Goal: Task Accomplishment & Management: Manage account settings

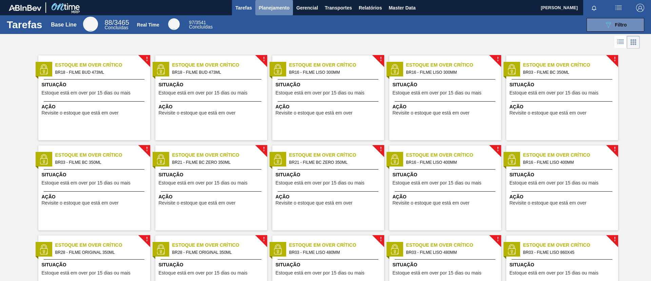
click at [256, 13] on button "Planejamento" at bounding box center [274, 7] width 38 height 15
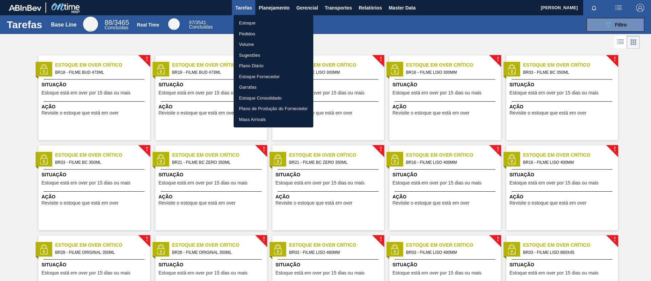
click at [269, 22] on li "Estoque" at bounding box center [274, 23] width 80 height 11
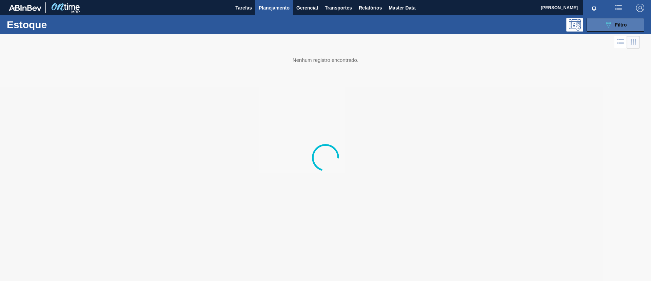
click at [637, 25] on button "089F7B8B-B2A5-4AFE-B5C0-19BA573D28AC Filtro" at bounding box center [616, 25] width 58 height 14
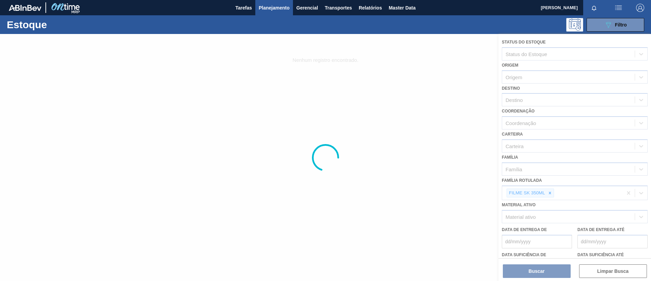
click at [552, 195] on div at bounding box center [325, 157] width 651 height 247
click at [549, 194] on div at bounding box center [325, 157] width 651 height 247
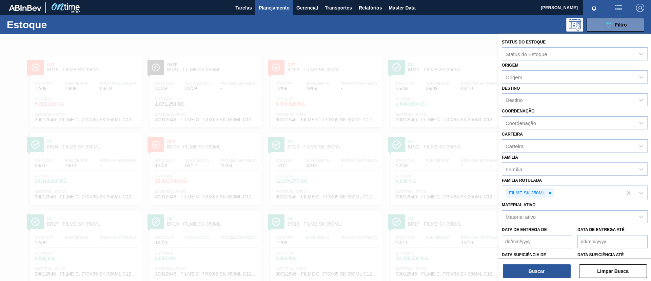
click at [549, 194] on icon at bounding box center [550, 192] width 2 height 2
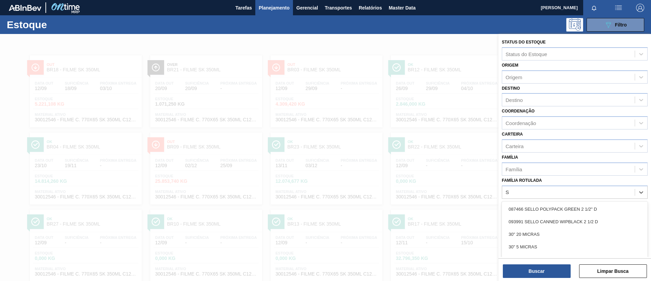
scroll to position [25, 0]
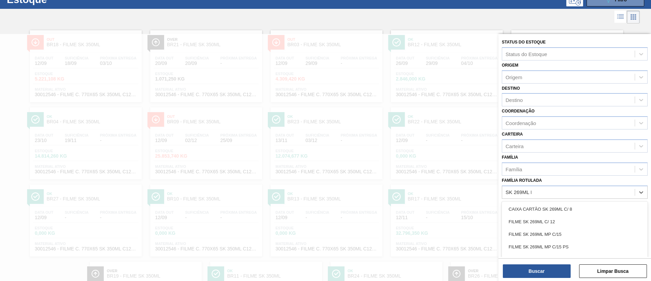
type Rotulada "SK 269ML MP"
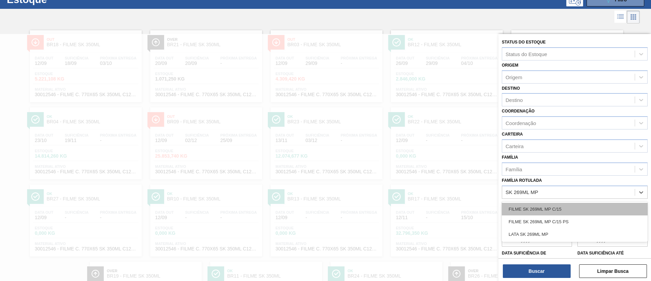
click at [560, 204] on div "FILME SK 269ML MP C/15" at bounding box center [575, 209] width 146 height 13
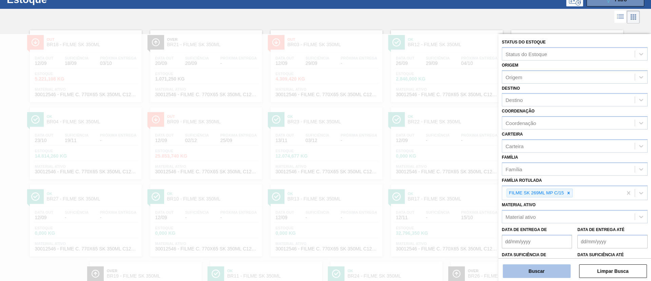
click at [554, 265] on button "Buscar" at bounding box center [537, 271] width 68 height 14
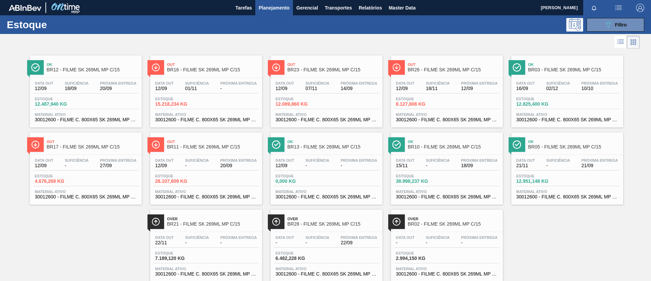
click at [563, 67] on span "BR03 - FILME SK 269ML MP C/15" at bounding box center [574, 69] width 92 height 5
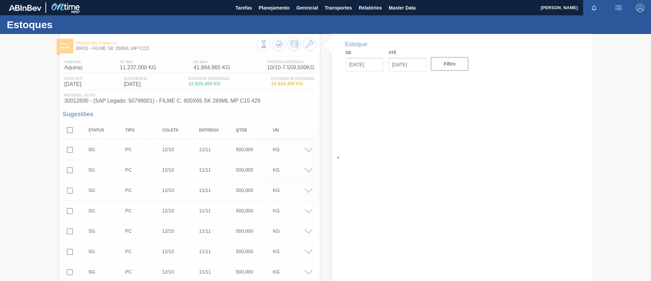
type input "[DATE]"
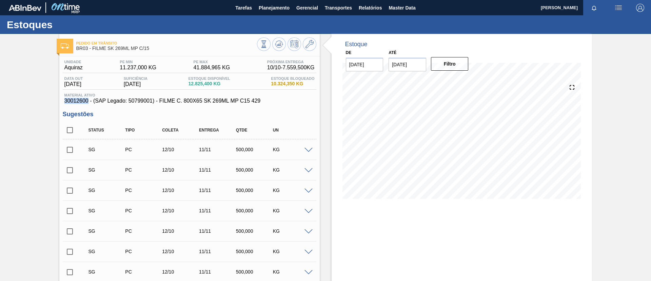
drag, startPoint x: 62, startPoint y: 102, endPoint x: 88, endPoint y: 103, distance: 26.2
copy span "30012600"
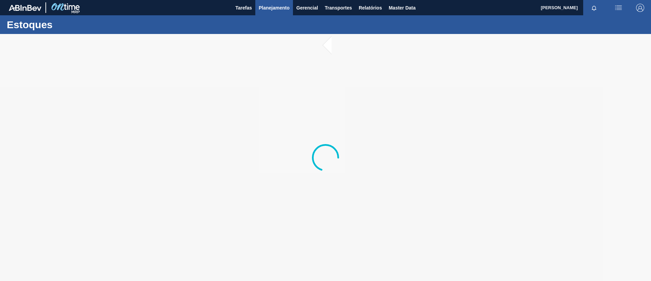
click at [273, 13] on button "Planejamento" at bounding box center [274, 7] width 38 height 15
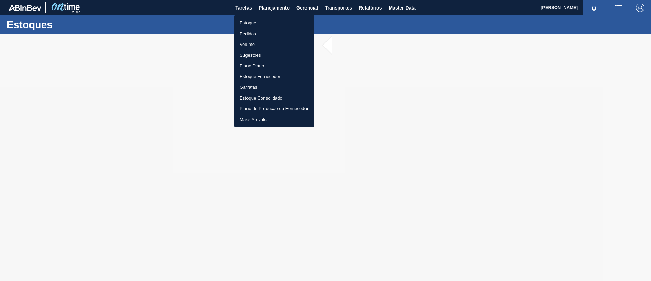
click at [277, 24] on li "Estoque" at bounding box center [274, 23] width 80 height 11
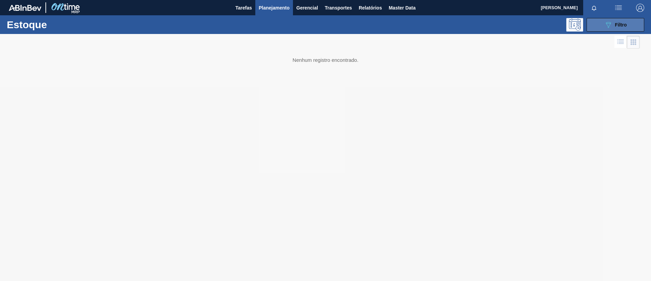
click at [618, 26] on span "Filtro" at bounding box center [621, 24] width 12 height 5
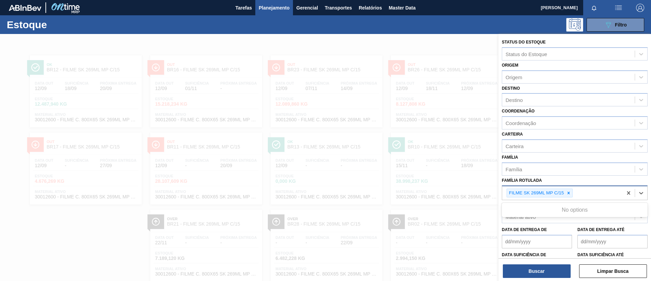
click at [564, 192] on div "FILME SK 269ML MP C/15" at bounding box center [536, 193] width 58 height 8
click at [568, 194] on icon at bounding box center [568, 192] width 5 height 5
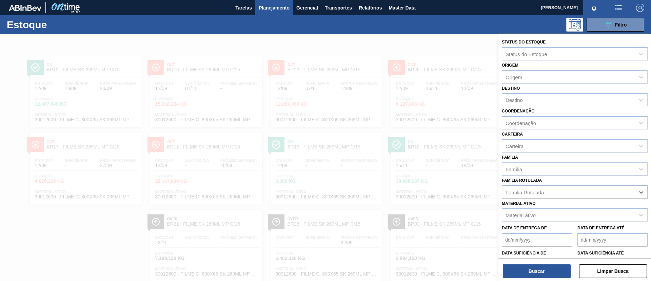
click at [568, 194] on div "Família Rotulada" at bounding box center [568, 192] width 133 height 10
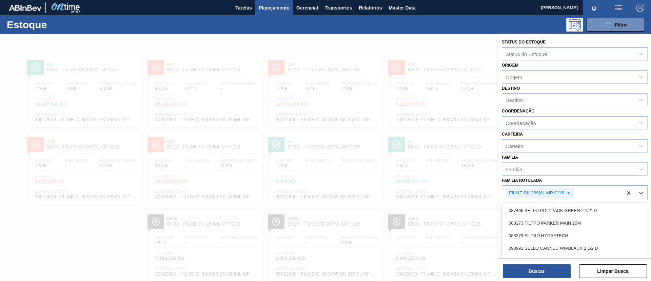
click at [568, 194] on icon at bounding box center [568, 192] width 5 height 5
type Rotulada "PC 350ML"
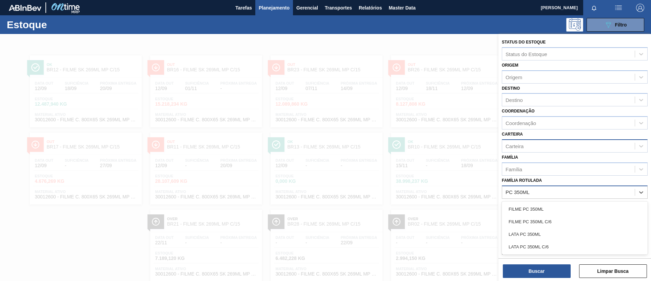
drag, startPoint x: 579, startPoint y: 206, endPoint x: 548, endPoint y: 152, distance: 62.0
click at [579, 206] on div "FILME PC 350ML" at bounding box center [575, 209] width 146 height 13
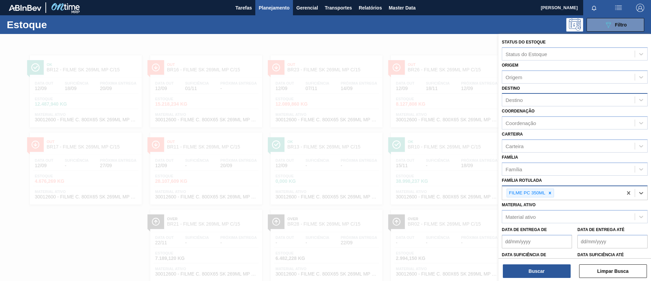
click at [522, 102] on div "Destino" at bounding box center [514, 100] width 17 height 6
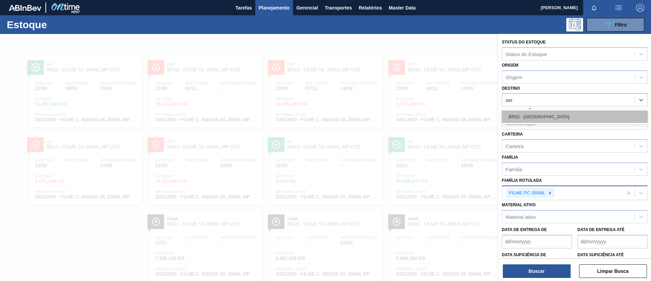
type input "serg"
drag, startPoint x: 534, startPoint y: 115, endPoint x: 537, endPoint y: 223, distance: 107.2
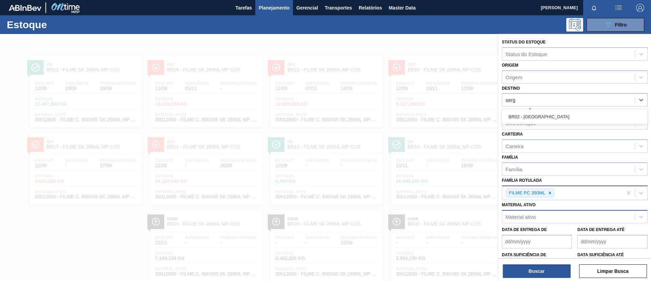
click at [535, 116] on div "BR02 - Sergipe" at bounding box center [575, 116] width 146 height 13
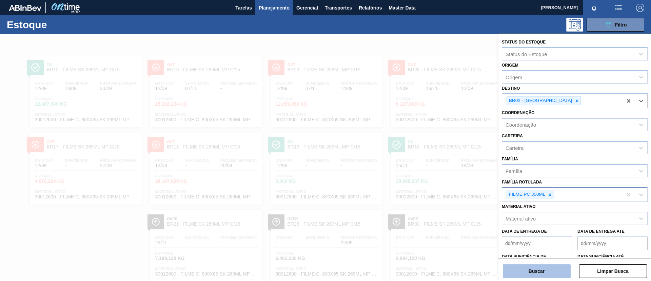
click at [541, 269] on button "Buscar" at bounding box center [537, 271] width 68 height 14
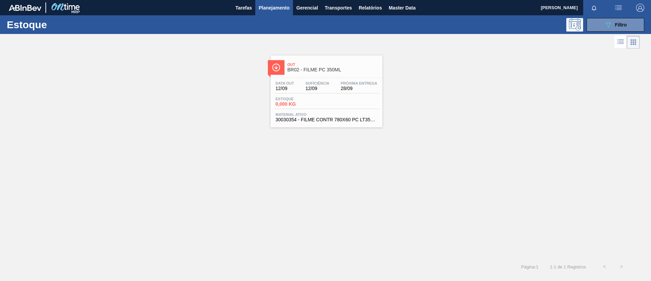
click at [304, 78] on div "Data out 12/09 Suficiência 12/09 Próxima Entrega 28/09 Estoque 0,000 KG Materia…" at bounding box center [327, 101] width 112 height 46
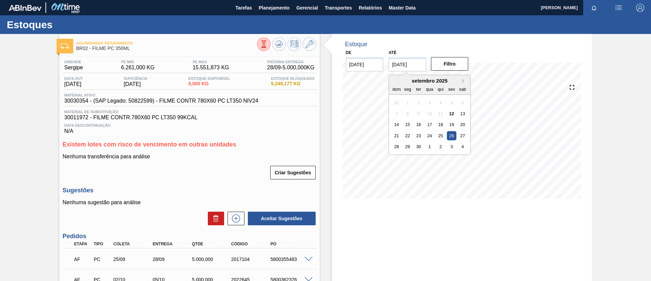
click at [423, 66] on input "[DATE]" at bounding box center [408, 65] width 38 height 14
click at [460, 81] on div "setembro 2025" at bounding box center [429, 81] width 81 height 6
click at [461, 81] on div "setembro 2025" at bounding box center [429, 81] width 81 height 6
click at [462, 81] on button "Next Month" at bounding box center [464, 80] width 5 height 5
click at [463, 81] on button "Next Month" at bounding box center [464, 80] width 5 height 5
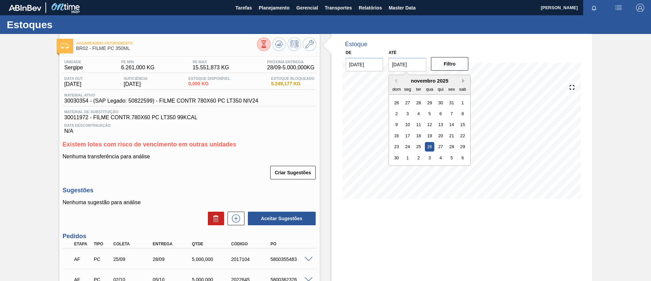
click at [463, 81] on button "Next Month" at bounding box center [464, 80] width 5 height 5
click at [460, 81] on div "janeiro 2026" at bounding box center [429, 81] width 81 height 6
click at [462, 81] on button "Next Month" at bounding box center [464, 80] width 5 height 5
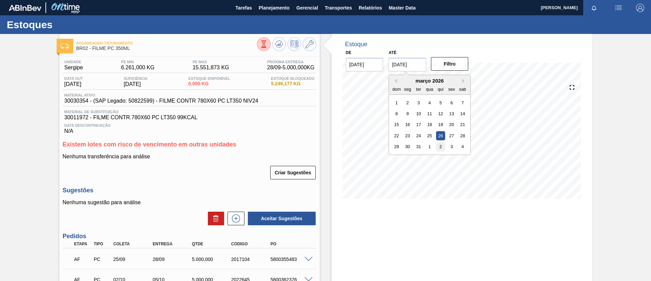
click at [439, 145] on div "2" at bounding box center [440, 146] width 9 height 9
type input "02/04/2026"
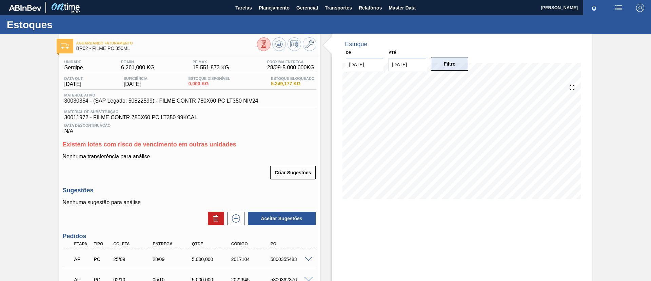
click at [446, 66] on button "Filtro" at bounding box center [450, 64] width 38 height 14
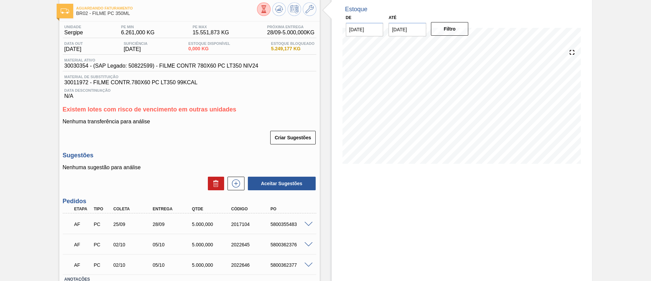
scroll to position [51, 0]
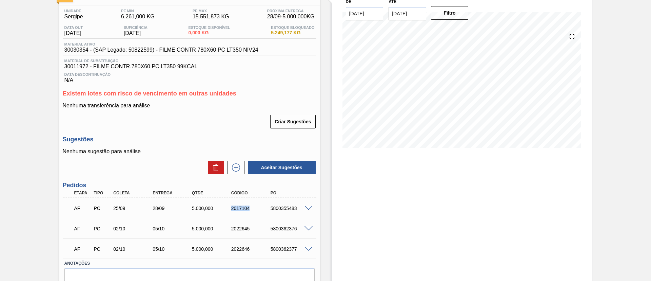
drag, startPoint x: 230, startPoint y: 207, endPoint x: 250, endPoint y: 212, distance: 20.8
click at [250, 212] on div "AF PC 25/09 28/09 5.000,000 2017104 5800355483" at bounding box center [188, 207] width 236 height 14
copy div "2017104"
drag, startPoint x: 250, startPoint y: 212, endPoint x: 230, endPoint y: 212, distance: 20.0
click at [230, 212] on div "AF PC 25/09 28/09 5.000,000 2017104 5800355483" at bounding box center [188, 207] width 236 height 14
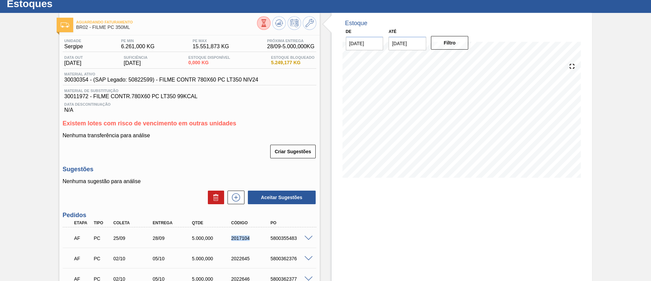
scroll to position [0, 0]
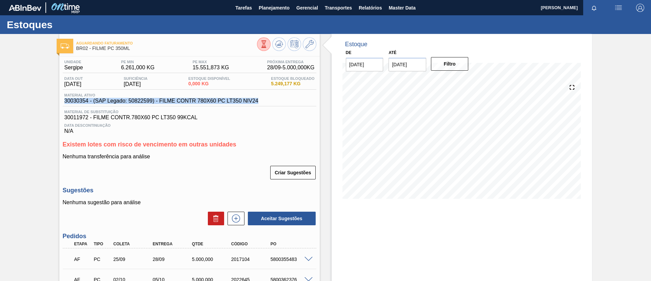
drag, startPoint x: 267, startPoint y: 97, endPoint x: 61, endPoint y: 103, distance: 205.6
click at [61, 103] on div "Unidade Sergipe PE MIN 6.261,000 KG PE MAX 15.551,873 KG Próxima Entrega 28/09 …" at bounding box center [189, 208] width 261 height 305
copy span "30030354 - (SAP Legado: 50822599) - FILME CONTR 780X60 PC LT350 NIV24"
click at [276, 8] on span "Planejamento" at bounding box center [274, 8] width 31 height 8
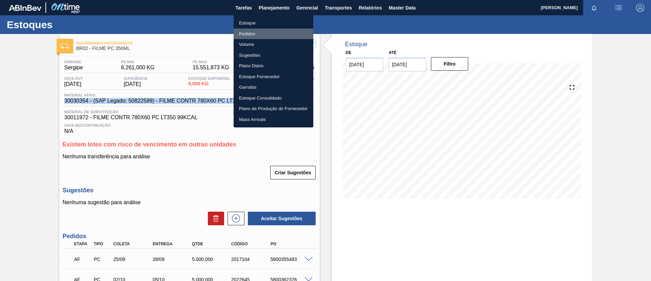
click at [268, 32] on li "Pedidos" at bounding box center [274, 33] width 80 height 11
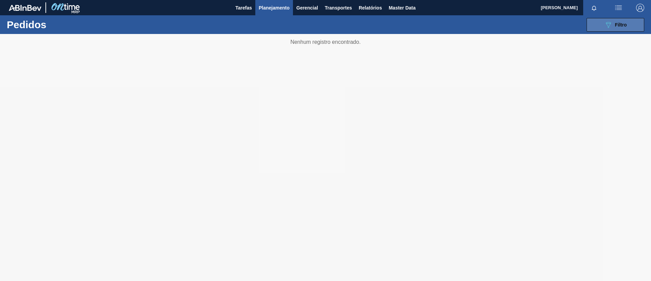
click at [628, 26] on button "089F7B8B-B2A5-4AFE-B5C0-19BA573D28AC Filtro" at bounding box center [616, 25] width 58 height 14
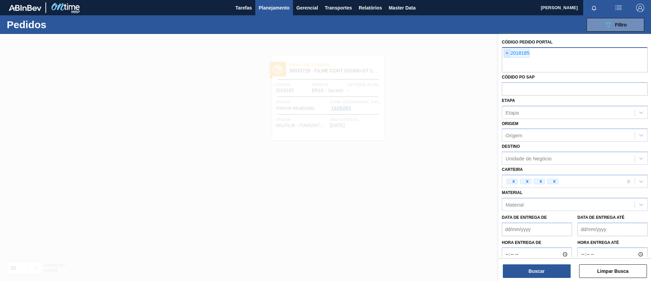
click at [508, 52] on span "×" at bounding box center [507, 53] width 6 height 8
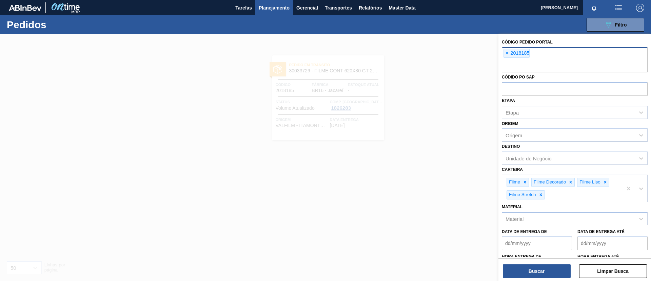
paste input "2029478"
type input "2029478"
click at [502, 54] on div "× 2018185 × 2029478" at bounding box center [575, 59] width 146 height 25
click at [505, 56] on span "×" at bounding box center [507, 53] width 6 height 8
click at [529, 269] on button "Buscar" at bounding box center [537, 271] width 68 height 14
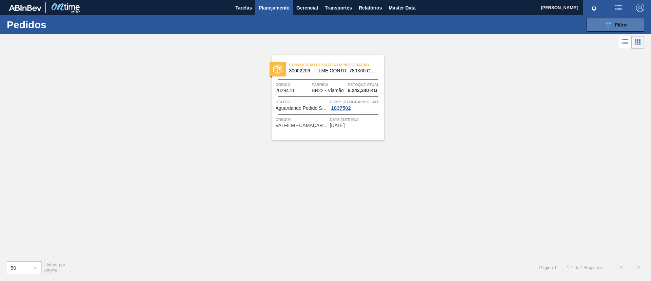
click at [618, 26] on span "Filtro" at bounding box center [621, 24] width 12 height 5
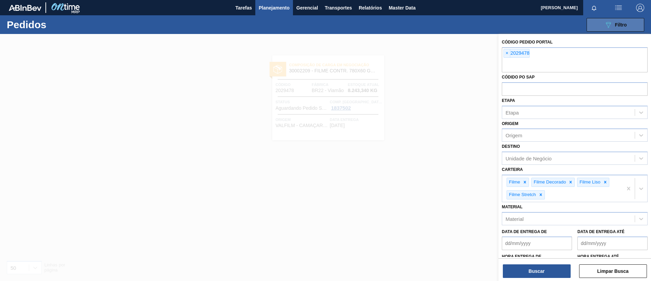
drag, startPoint x: 618, startPoint y: 26, endPoint x: 616, endPoint y: 30, distance: 3.7
drag, startPoint x: 616, startPoint y: 30, endPoint x: 629, endPoint y: 73, distance: 45.1
click at [629, 73] on div "Códido PO SAP" at bounding box center [575, 83] width 146 height 23
drag, startPoint x: 629, startPoint y: 73, endPoint x: 642, endPoint y: 69, distance: 13.7
click at [642, 69] on input "text" at bounding box center [575, 65] width 146 height 13
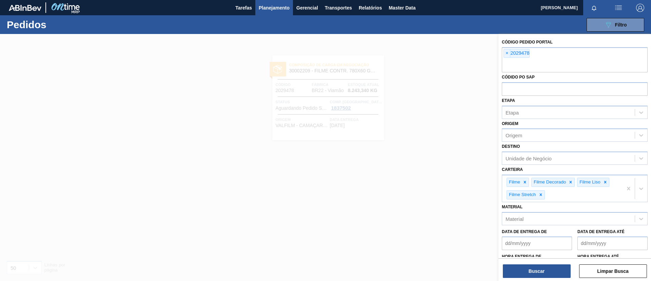
click at [272, 15] on div "089F7B8B-B2A5-4AFE-B5C0-19BA573D28AC Filtro Código Pedido Portal × 2029478 Códi…" at bounding box center [378, 25] width 540 height 20
click at [271, 10] on span "Planejamento" at bounding box center [274, 8] width 31 height 8
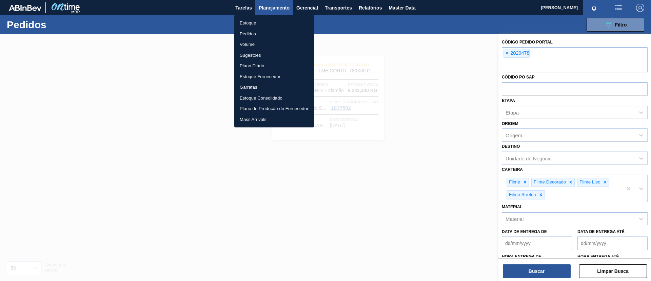
click at [272, 19] on li "Estoque" at bounding box center [274, 23] width 80 height 11
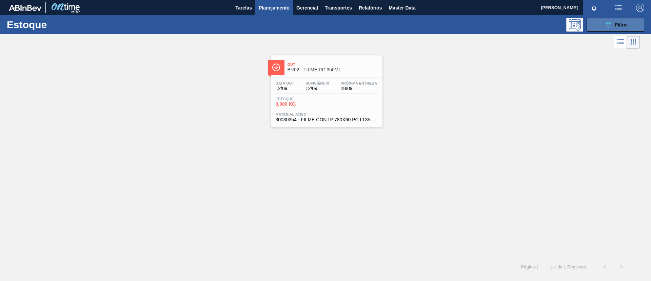
click at [615, 21] on div "089F7B8B-B2A5-4AFE-B5C0-19BA573D28AC Filtro" at bounding box center [615, 25] width 23 height 8
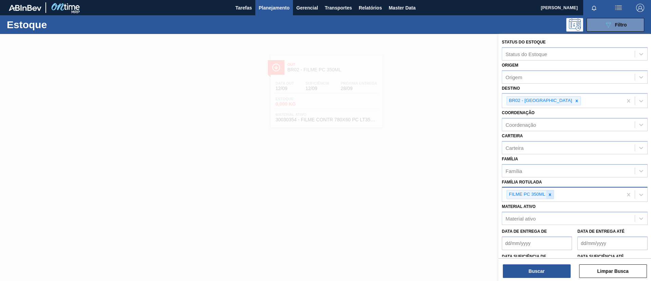
click at [551, 194] on icon at bounding box center [550, 194] width 5 height 5
click at [538, 173] on div "Família" at bounding box center [568, 171] width 133 height 10
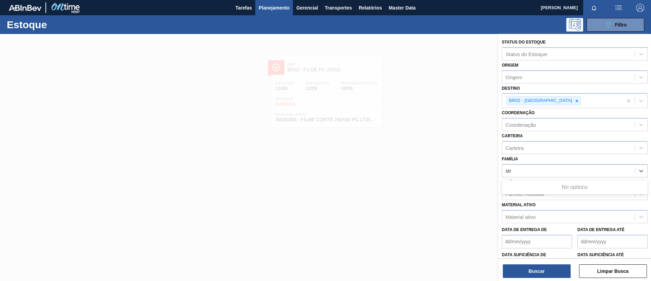
type input "str"
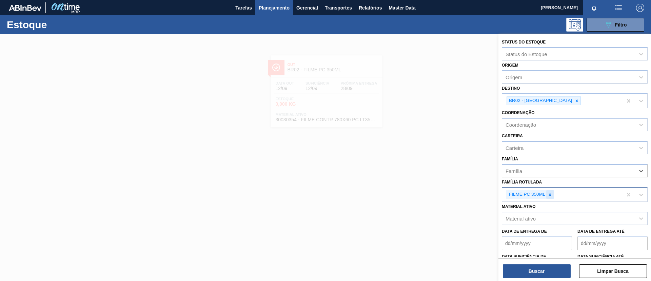
click at [554, 194] on div at bounding box center [549, 194] width 7 height 8
click at [547, 174] on div "Família" at bounding box center [568, 171] width 133 height 10
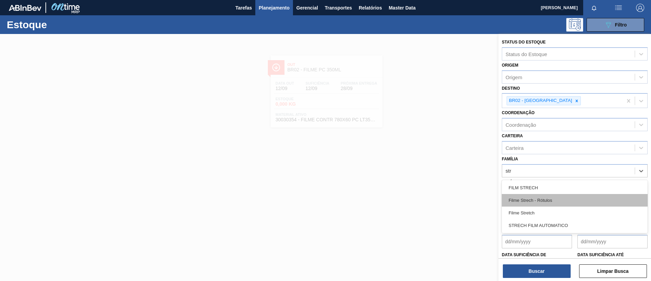
type input "stre"
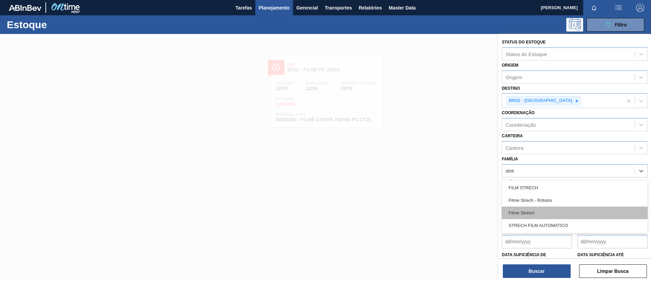
click at [548, 211] on div "Filme Stretch" at bounding box center [575, 212] width 146 height 13
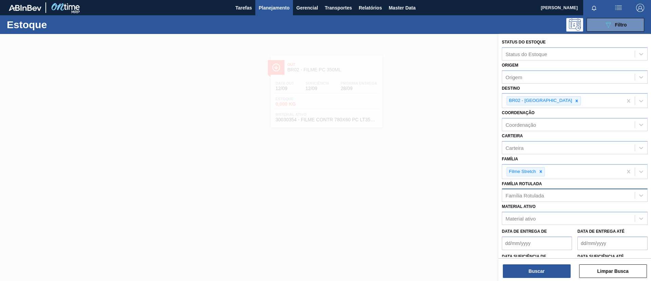
click at [395, 176] on div at bounding box center [325, 174] width 651 height 281
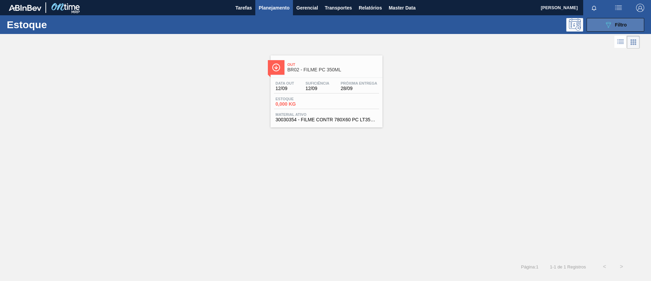
click at [611, 26] on icon "089F7B8B-B2A5-4AFE-B5C0-19BA573D28AC" at bounding box center [608, 25] width 8 height 8
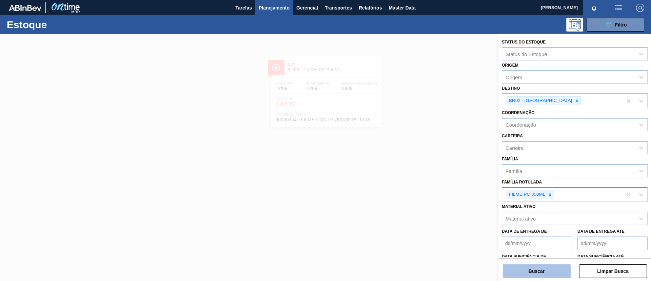
click at [549, 268] on button "Buscar" at bounding box center [537, 271] width 68 height 14
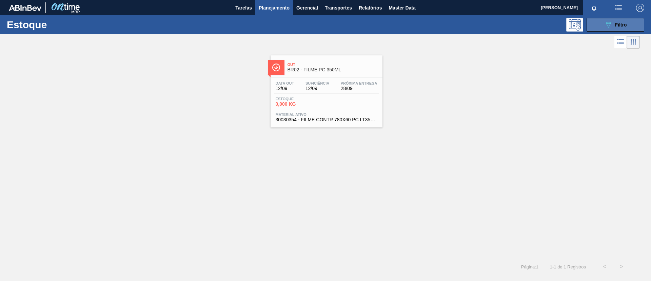
click at [611, 23] on icon "089F7B8B-B2A5-4AFE-B5C0-19BA573D28AC" at bounding box center [608, 25] width 8 height 8
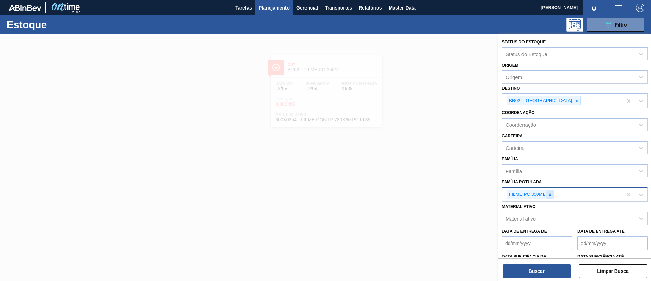
click at [549, 197] on div at bounding box center [549, 194] width 7 height 8
click at [550, 166] on div "Família" at bounding box center [568, 171] width 133 height 10
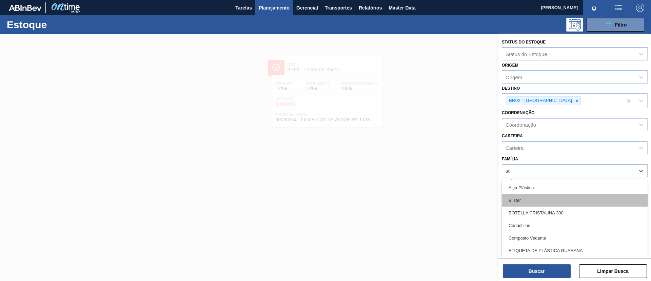
type input "stre"
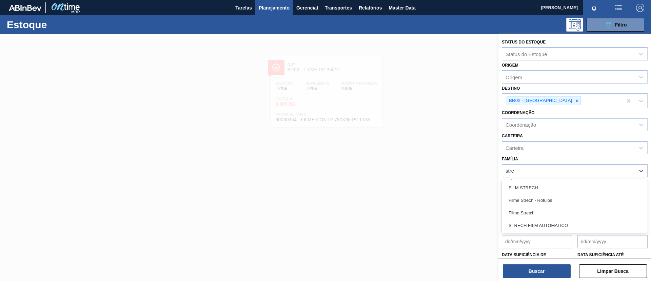
click at [547, 210] on div "Filme Stretch" at bounding box center [575, 212] width 146 height 13
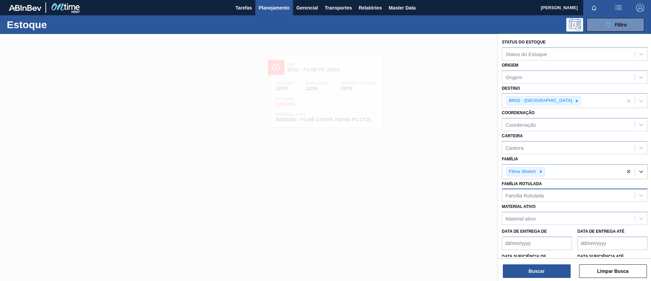
click at [543, 263] on div "Buscar Limpar Busca" at bounding box center [575, 267] width 153 height 19
click at [547, 268] on button "Buscar" at bounding box center [537, 271] width 68 height 14
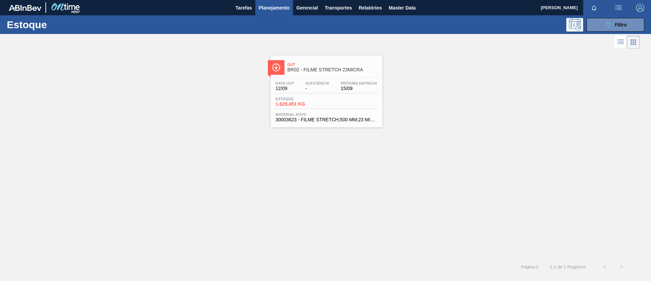
click at [343, 83] on span "Próxima Entrega" at bounding box center [359, 83] width 37 height 4
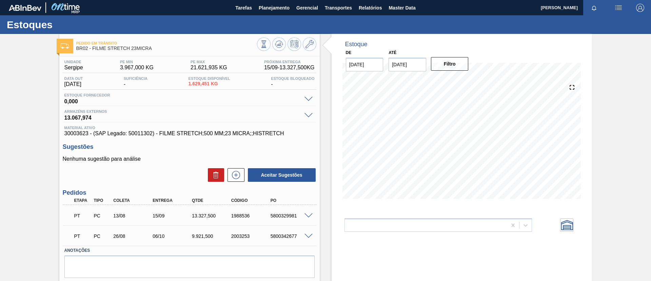
click at [309, 215] on span at bounding box center [309, 215] width 8 height 5
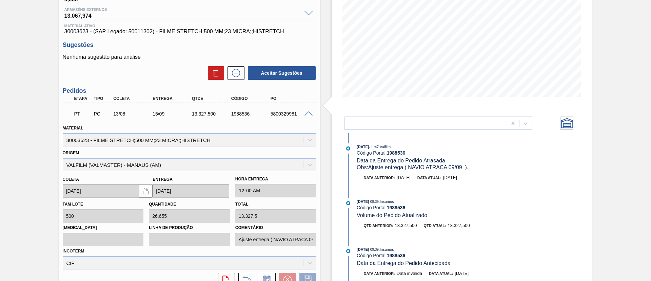
scroll to position [188, 0]
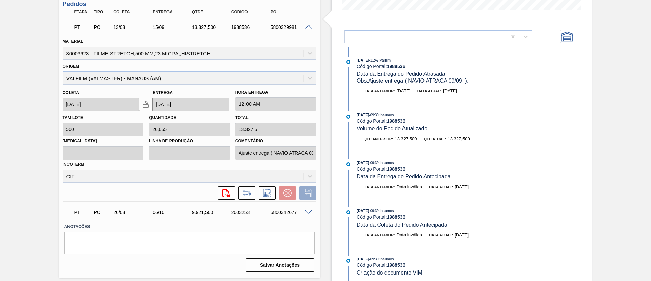
click at [74, 122] on div "Tam lote 500" at bounding box center [103, 124] width 81 height 23
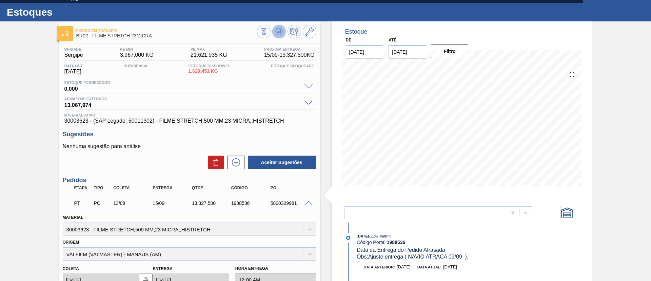
scroll to position [0, 0]
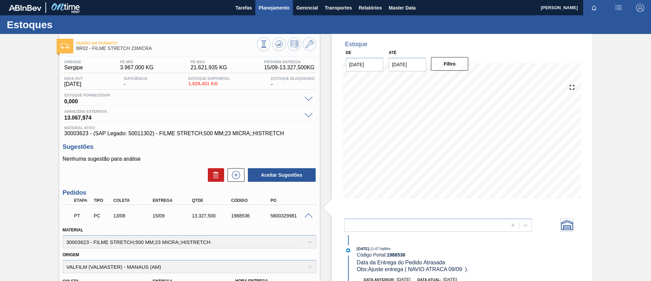
click at [275, 12] on button "Planejamento" at bounding box center [274, 7] width 38 height 15
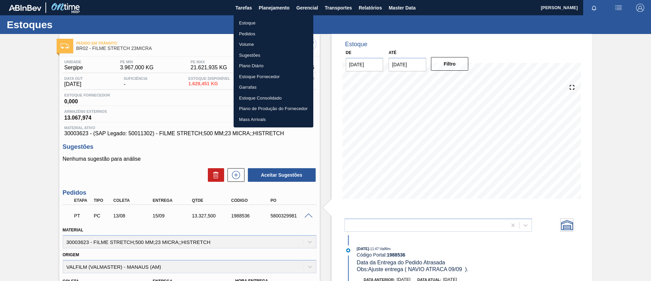
click at [269, 33] on li "Pedidos" at bounding box center [274, 33] width 80 height 11
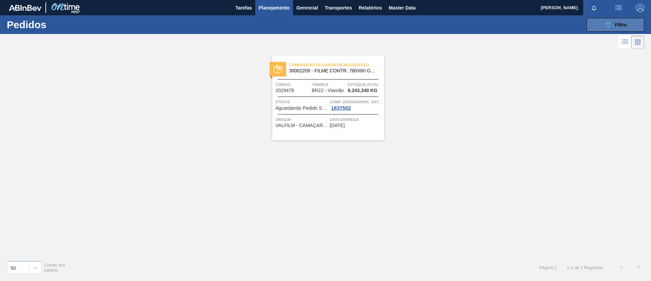
click at [608, 23] on icon "089F7B8B-B2A5-4AFE-B5C0-19BA573D28AC" at bounding box center [608, 25] width 8 height 8
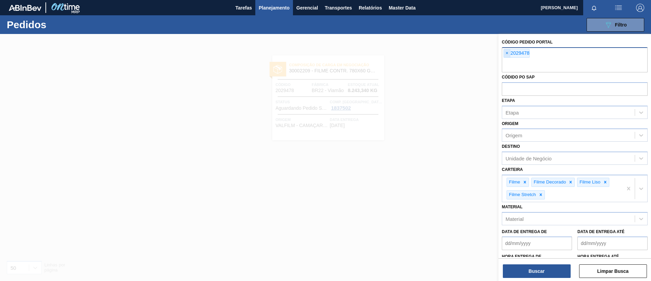
click at [508, 54] on span "×" at bounding box center [507, 53] width 6 height 8
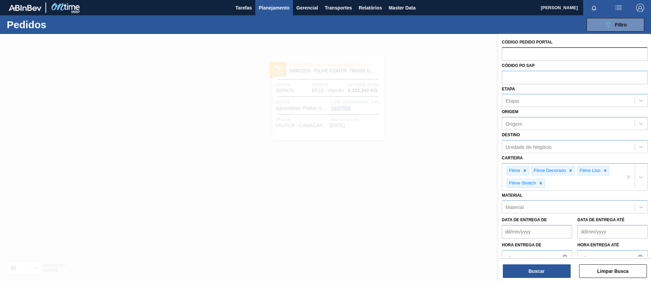
paste input "2029478"
type input "2029478"
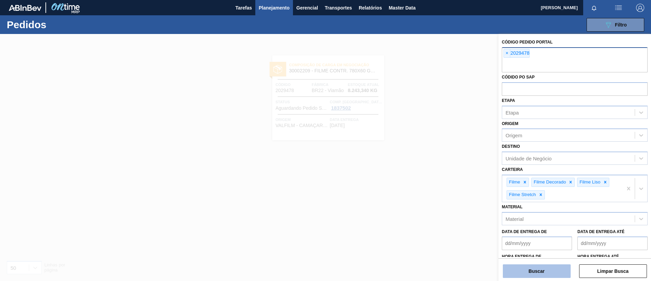
click at [520, 266] on button "Buscar" at bounding box center [537, 271] width 68 height 14
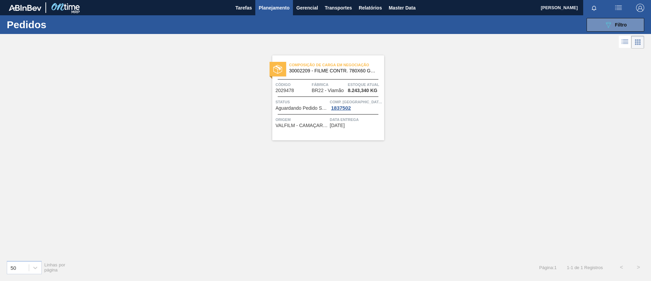
click at [312, 77] on div "Composição de Carga em Negociação 30002209 - FILME CONTR. 780X60 GCA 350ML NIV2…" at bounding box center [328, 97] width 112 height 85
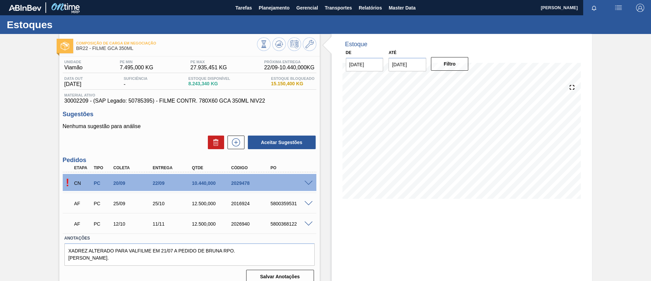
click at [306, 182] on span at bounding box center [309, 182] width 8 height 5
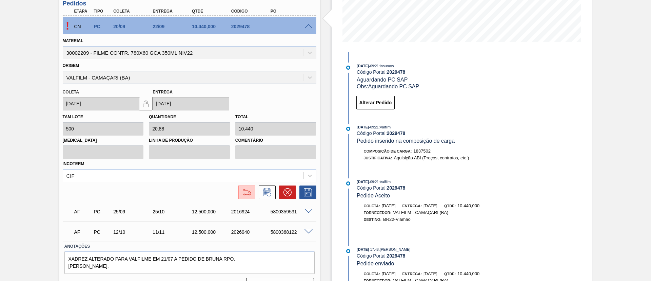
scroll to position [173, 0]
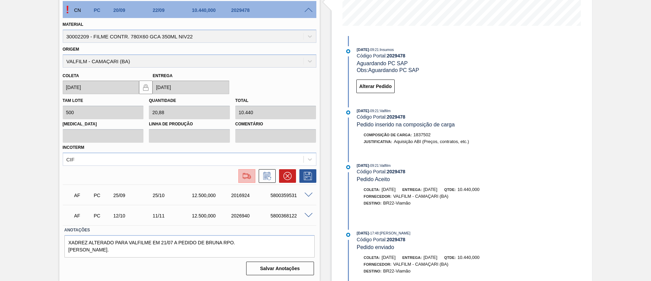
click at [248, 176] on img at bounding box center [247, 176] width 11 height 8
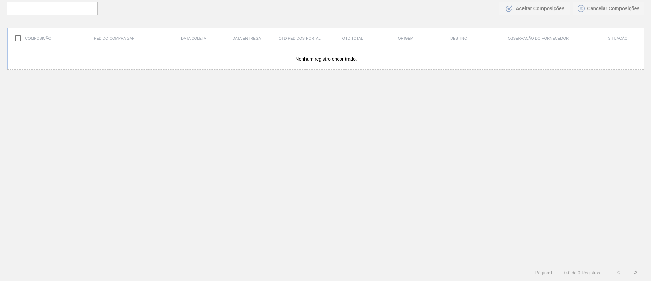
scroll to position [49, 0]
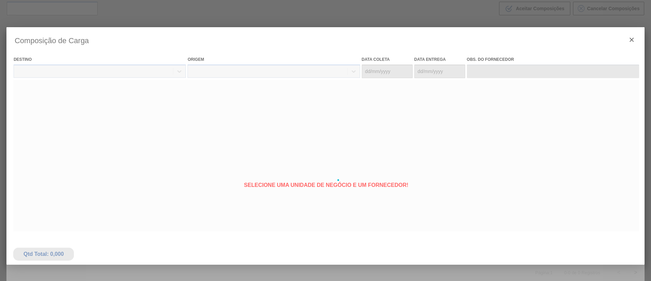
type coleta "20/09/2025"
type entrega "22/09/2025"
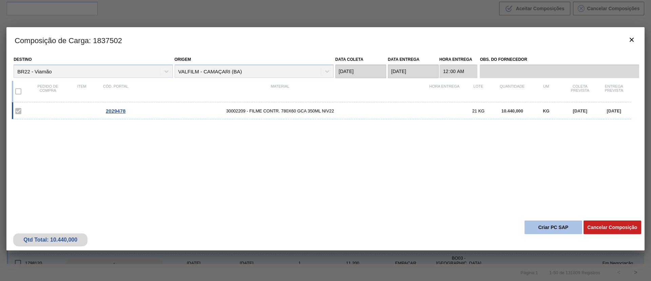
click at [563, 231] on button "Criar PC SAP" at bounding box center [554, 227] width 58 height 14
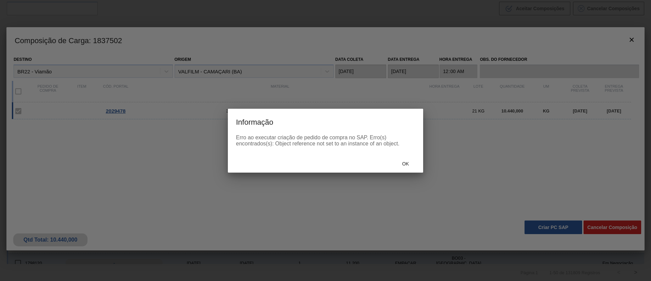
click at [420, 167] on div "Ok" at bounding box center [406, 163] width 30 height 13
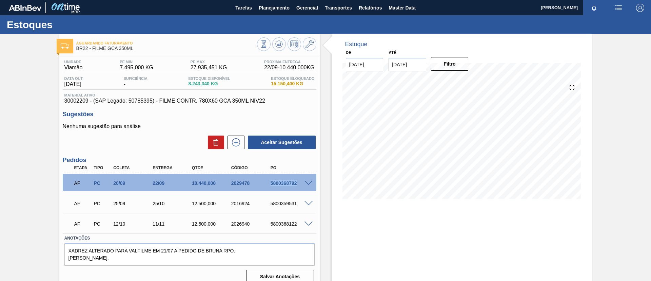
drag, startPoint x: 269, startPoint y: 179, endPoint x: 306, endPoint y: 187, distance: 37.9
click at [306, 187] on div "AF PC 20/09 22/09 10.440,000 2029478 5800368792" at bounding box center [190, 182] width 254 height 17
copy div "5800368792"
click at [267, 16] on div "Estoques" at bounding box center [325, 24] width 651 height 19
click at [268, 9] on span "Planejamento" at bounding box center [274, 8] width 31 height 8
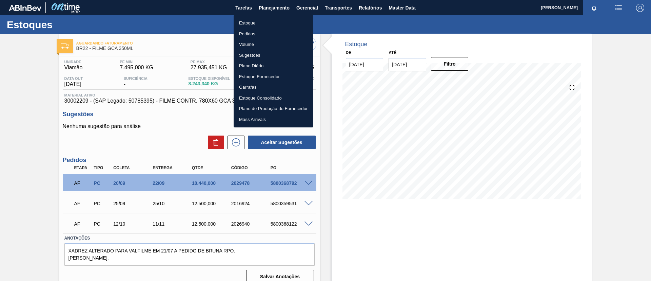
click at [270, 38] on li "Pedidos" at bounding box center [274, 33] width 80 height 11
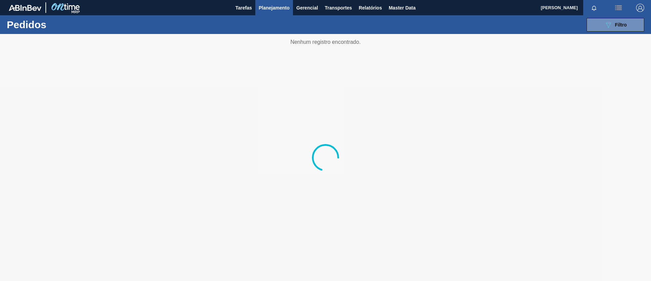
click at [619, 16] on div "089F7B8B-B2A5-4AFE-B5C0-19BA573D28AC Filtro Código Pedido Portal × 2029478 Códi…" at bounding box center [378, 25] width 540 height 20
click at [620, 24] on span "Filtro" at bounding box center [621, 24] width 12 height 5
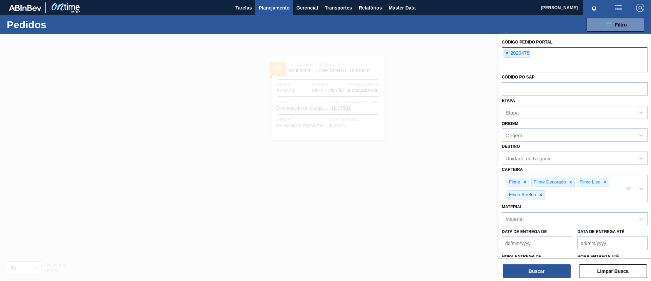
click at [506, 54] on span "×" at bounding box center [507, 53] width 6 height 8
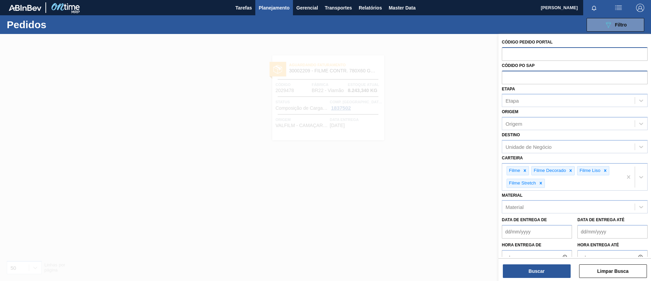
paste input "2003161"
type input "2003161"
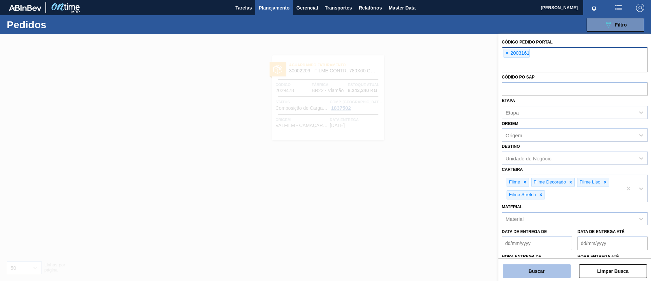
click at [540, 269] on button "Buscar" at bounding box center [537, 271] width 68 height 14
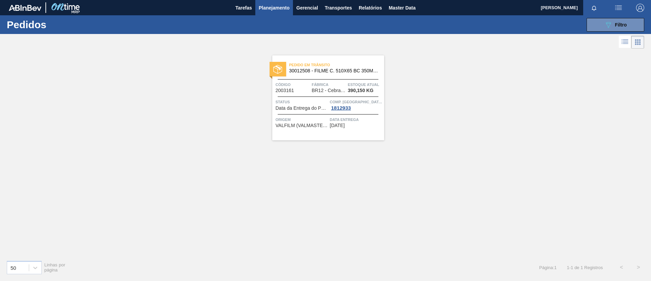
click at [339, 69] on span "30012508 - FILME C. 510X65 BC 350ML MP C18 429" at bounding box center [334, 70] width 90 height 5
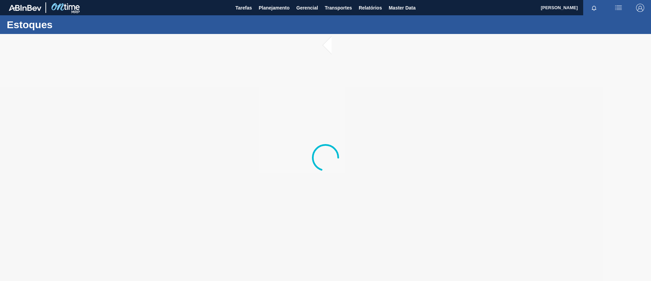
drag, startPoint x: 296, startPoint y: 7, endPoint x: 147, endPoint y: 86, distance: 169.0
click at [147, 86] on div at bounding box center [325, 157] width 651 height 247
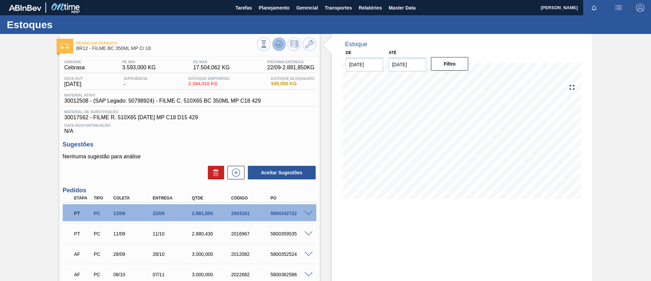
click at [278, 50] on button at bounding box center [279, 44] width 14 height 14
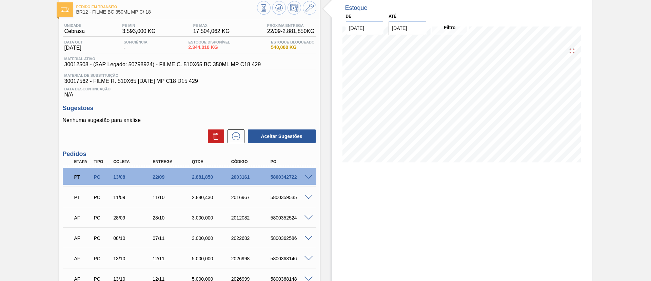
scroll to position [51, 0]
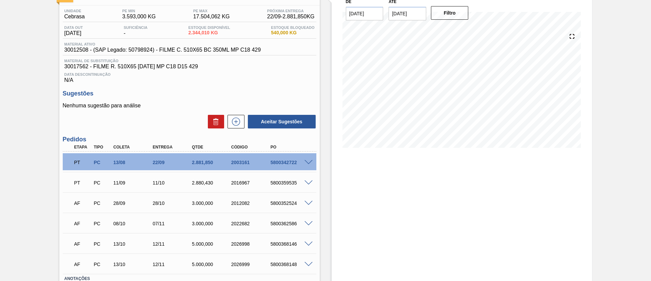
click at [311, 179] on div at bounding box center [310, 181] width 14 height 5
click at [309, 182] on span at bounding box center [309, 182] width 8 height 5
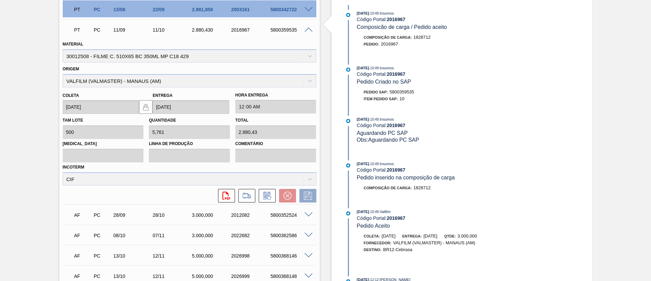
scroll to position [211, 0]
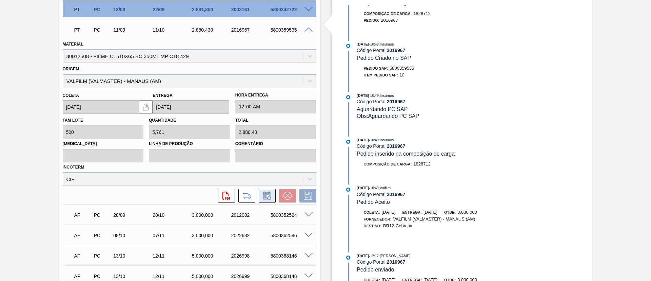
click at [263, 194] on icon at bounding box center [267, 195] width 11 height 8
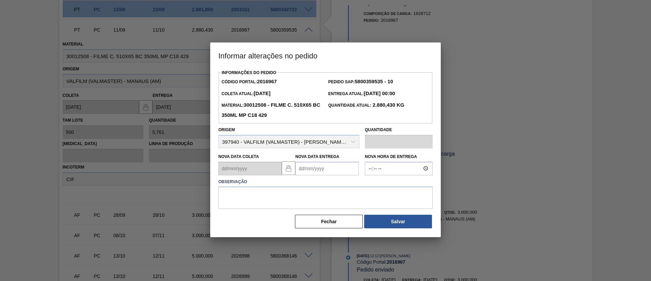
click at [310, 175] on Entrega2016967 "Nova Data Entrega" at bounding box center [326, 168] width 63 height 14
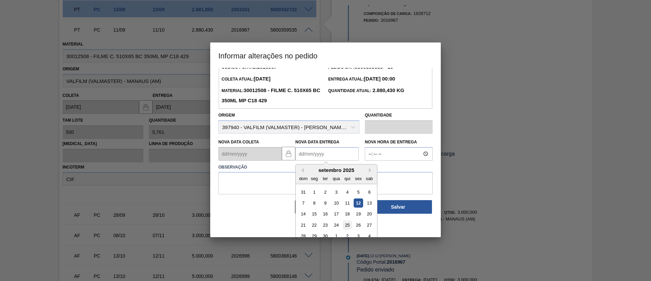
scroll to position [23, 0]
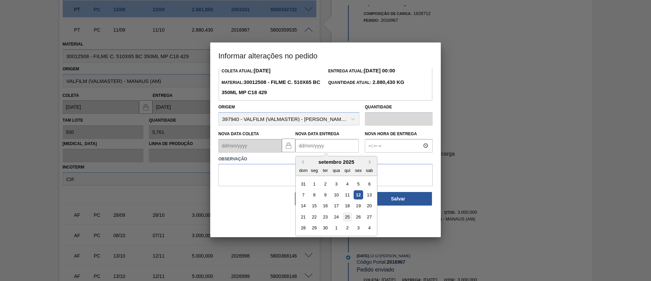
click at [345, 218] on div "25" at bounding box center [347, 216] width 9 height 9
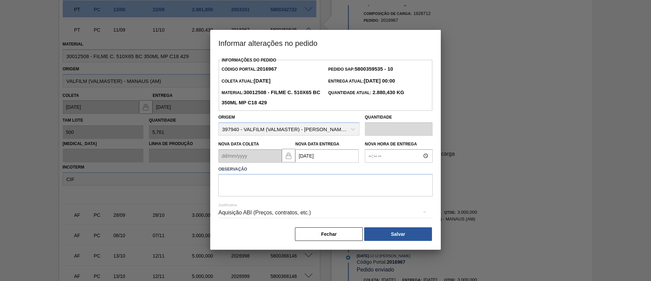
scroll to position [0, 0]
click at [336, 213] on div "Aquisição ABI (Preços, contratos, etc.)" at bounding box center [325, 212] width 214 height 19
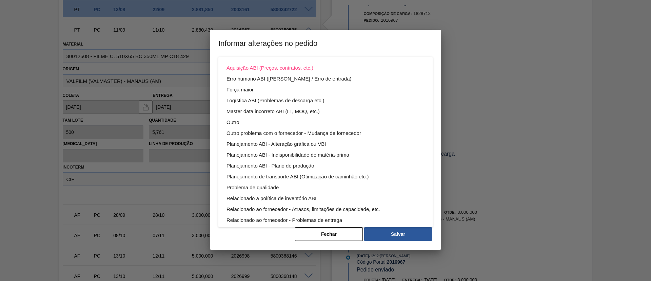
click at [273, 229] on div "Aquisição ABI (Preços, contratos, etc.) Erro humano ABI (Cálculo / Erro de entr…" at bounding box center [325, 140] width 651 height 281
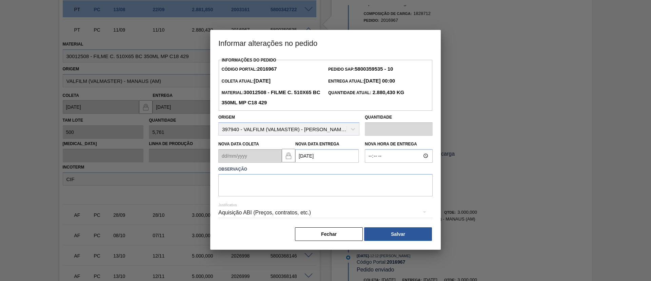
click at [313, 162] on div "Aquisição ABI (Preços, contratos, etc.) Erro humano ABI (Cálculo / Erro de entr…" at bounding box center [325, 140] width 651 height 281
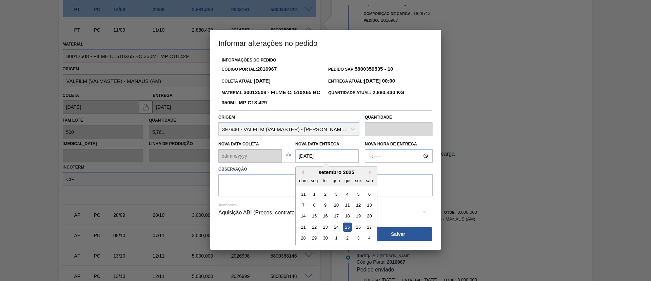
click at [319, 157] on Entrega2016967 "25/09/2025" at bounding box center [326, 156] width 63 height 14
click at [369, 171] on button "Next Month" at bounding box center [371, 172] width 5 height 5
drag, startPoint x: 368, startPoint y: 227, endPoint x: 365, endPoint y: 225, distance: 3.9
click at [368, 227] on div "25" at bounding box center [369, 226] width 9 height 9
type Entrega2016967 "25/10/2025"
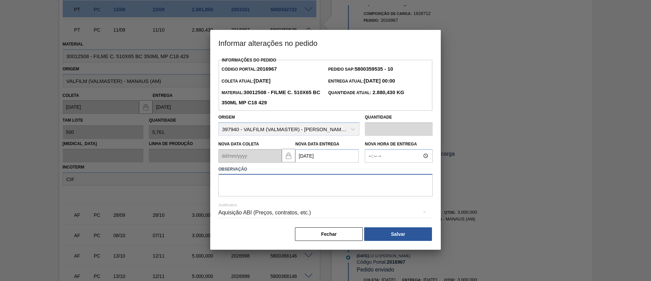
click at [338, 179] on textarea at bounding box center [325, 185] width 214 height 22
type textarea "Data Original"
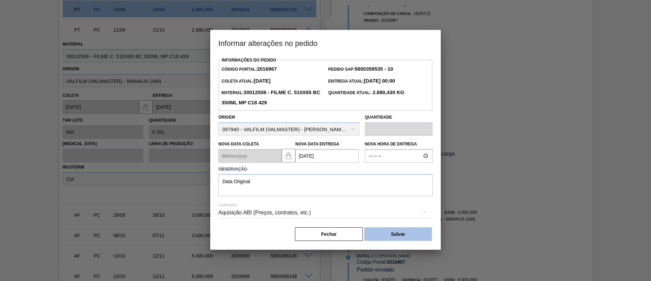
click at [411, 232] on button "Salvar" at bounding box center [398, 234] width 68 height 14
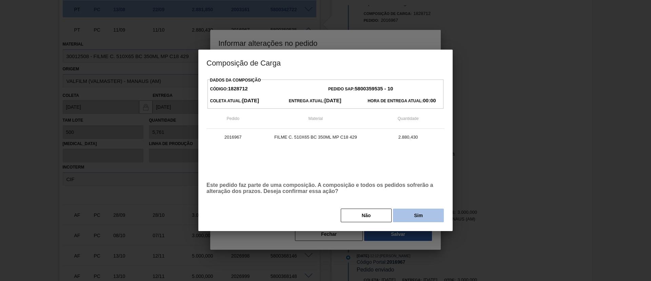
click at [415, 216] on button "Sim" at bounding box center [418, 215] width 51 height 14
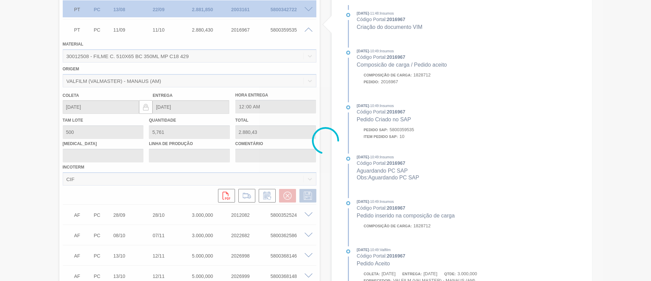
scroll to position [272, 0]
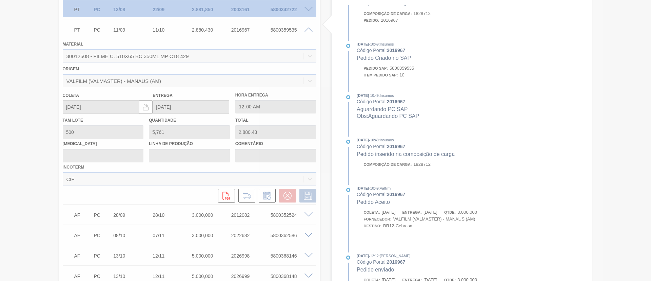
type input "Data Original"
type input "25/10/2025"
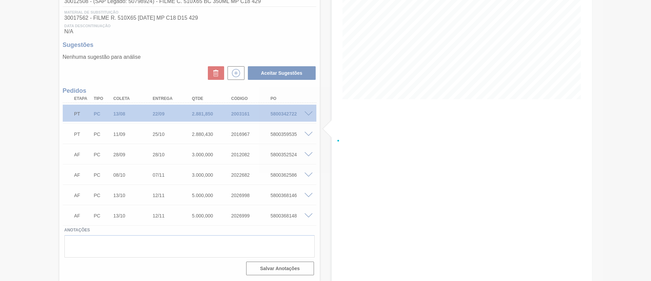
drag, startPoint x: 407, startPoint y: 207, endPoint x: 40, endPoint y: 148, distance: 371.3
click at [40, 148] on div at bounding box center [325, 140] width 651 height 281
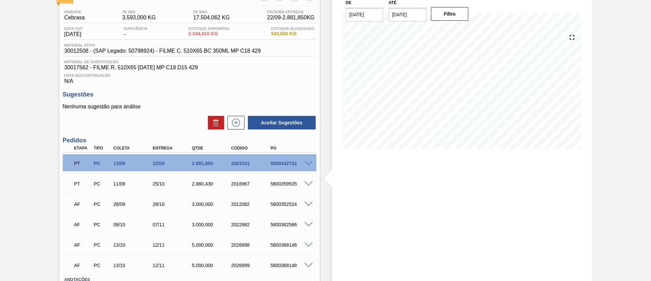
scroll to position [0, 0]
